Goal: Task Accomplishment & Management: Manage account settings

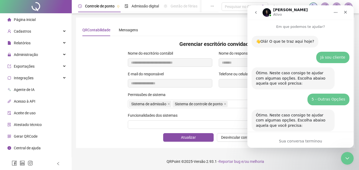
scroll to position [1, 0]
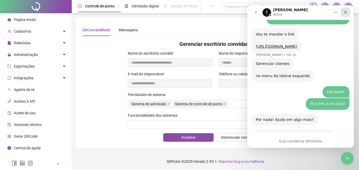
click at [346, 10] on icon "Fechar" at bounding box center [345, 12] width 4 height 4
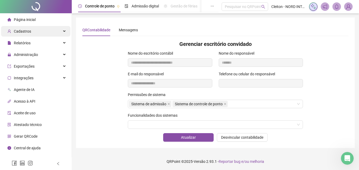
click at [29, 29] on span "Cadastros" at bounding box center [22, 31] width 17 height 4
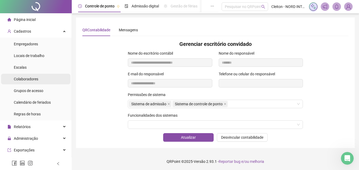
click at [38, 77] on li "Colaboradores" at bounding box center [35, 79] width 69 height 11
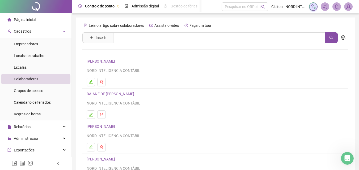
click at [117, 61] on link "[PERSON_NAME]" at bounding box center [102, 61] width 30 height 4
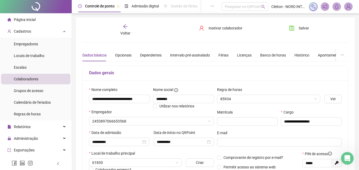
type input "**********"
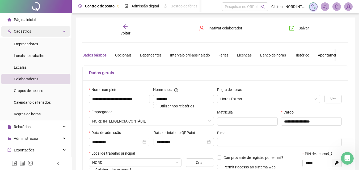
click at [58, 31] on div "Cadastros" at bounding box center [35, 31] width 69 height 11
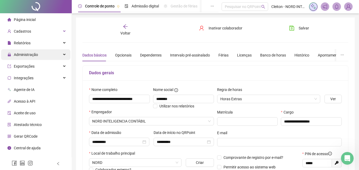
click at [62, 54] on div "Administração" at bounding box center [35, 54] width 69 height 11
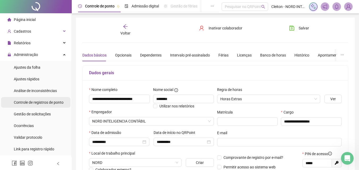
click at [46, 103] on span "Controle de registros de ponto" at bounding box center [39, 102] width 50 height 4
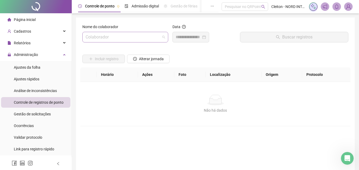
click at [163, 39] on span at bounding box center [125, 37] width 79 height 10
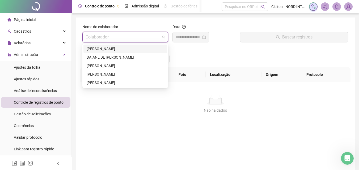
click at [131, 51] on div "[PERSON_NAME]" at bounding box center [125, 49] width 77 height 6
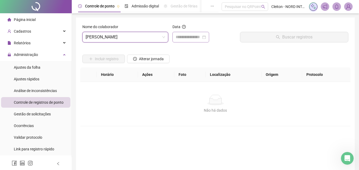
click at [206, 37] on div at bounding box center [191, 37] width 30 height 6
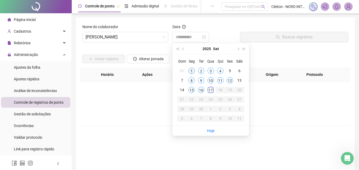
click at [193, 74] on td "1" at bounding box center [192, 71] width 10 height 10
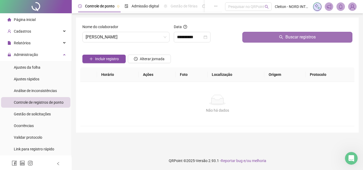
click at [282, 39] on button "Buscar registros" at bounding box center [297, 37] width 110 height 11
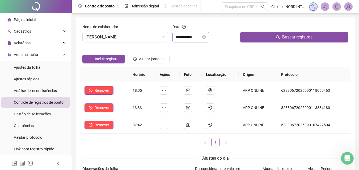
click at [206, 39] on div "**********" at bounding box center [191, 37] width 30 height 6
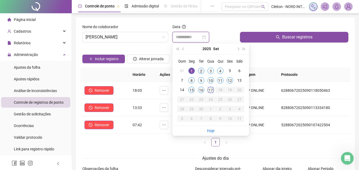
type input "**********"
click at [203, 71] on div "2" at bounding box center [201, 71] width 6 height 6
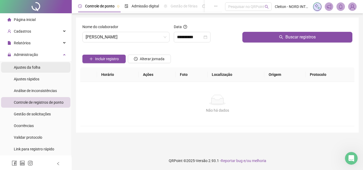
click at [33, 67] on span "Ajustes da folha" at bounding box center [27, 67] width 27 height 4
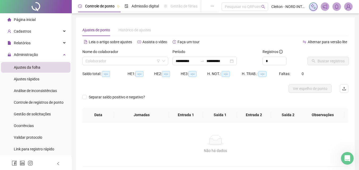
type input "**********"
click at [165, 62] on div "Colaborador" at bounding box center [125, 61] width 86 height 8
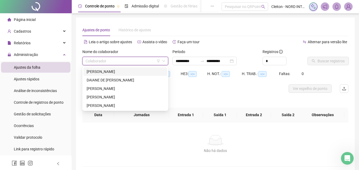
click at [138, 72] on div "[PERSON_NAME]" at bounding box center [125, 72] width 77 height 6
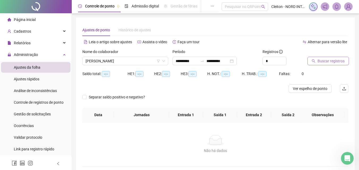
click at [336, 65] on button "Buscar registros" at bounding box center [327, 61] width 41 height 8
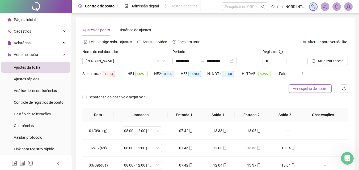
click at [305, 89] on span "Ver espelho de ponto" at bounding box center [310, 89] width 35 height 6
click at [138, 28] on span "Histórico de ajustes" at bounding box center [134, 30] width 32 height 4
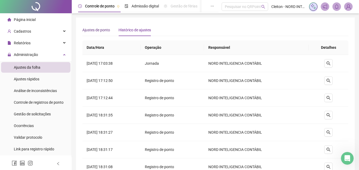
click at [101, 29] on span "Ajustes de ponto" at bounding box center [96, 30] width 28 height 4
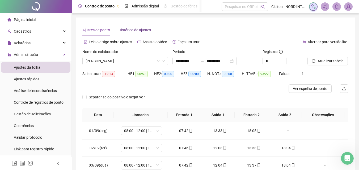
click at [136, 31] on span "Histórico de ajustes" at bounding box center [134, 30] width 32 height 4
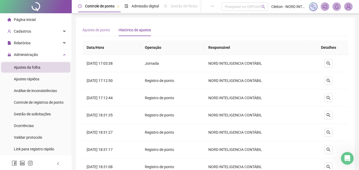
click at [104, 25] on div "Ajustes de ponto" at bounding box center [96, 30] width 28 height 12
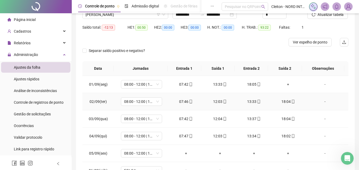
scroll to position [47, 0]
click at [286, 83] on div "+" at bounding box center [287, 84] width 25 height 6
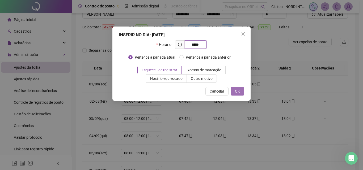
type input "*****"
click at [240, 93] on span "OK" at bounding box center [237, 91] width 5 height 6
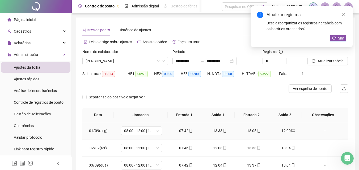
scroll to position [40, 0]
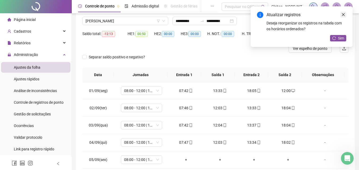
click at [343, 16] on icon "close" at bounding box center [343, 15] width 4 height 4
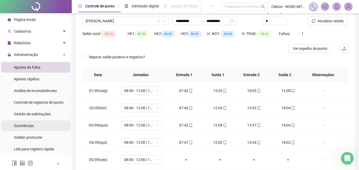
click at [32, 124] on span "Ocorrências" at bounding box center [24, 126] width 20 height 4
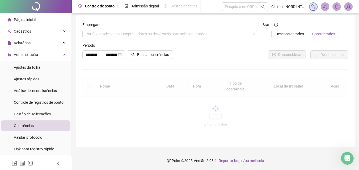
scroll to position [40, 0]
